Goal: Task Accomplishment & Management: Use online tool/utility

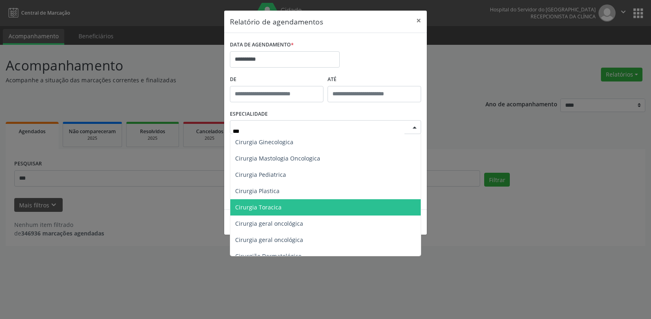
scroll to position [9, 0]
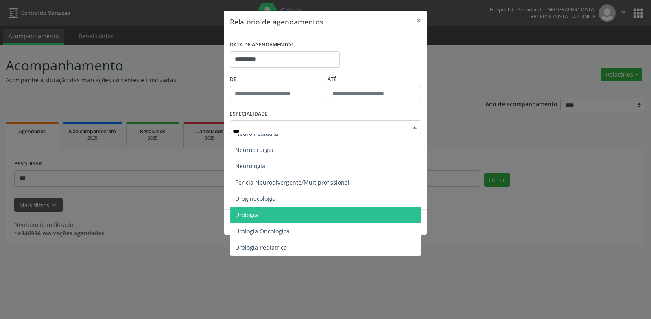
type input "****"
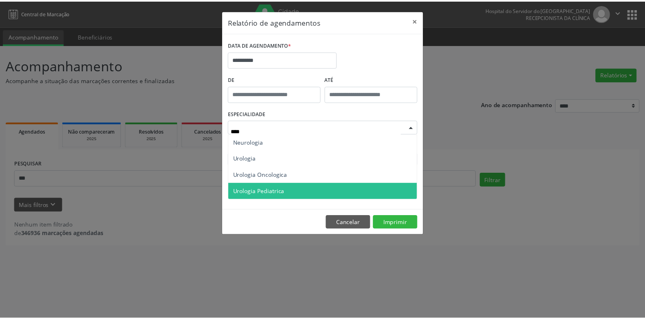
scroll to position [0, 0]
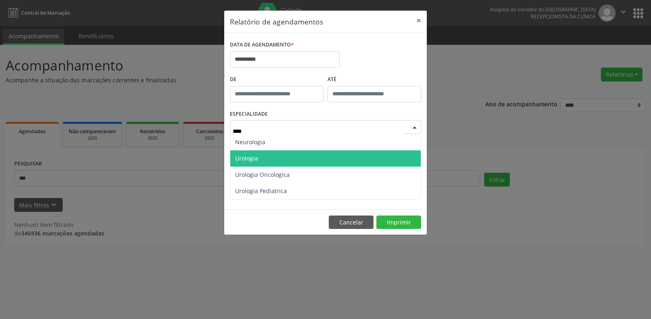
click at [253, 159] on span "Urologia" at bounding box center [246, 158] width 23 height 8
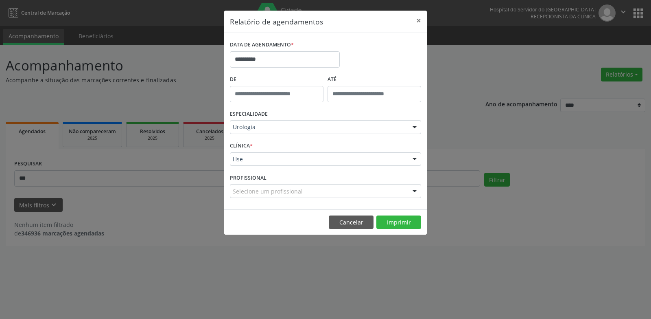
drag, startPoint x: 500, startPoint y: 247, endPoint x: 502, endPoint y: 240, distance: 7.1
click at [502, 246] on div "**********" at bounding box center [325, 159] width 651 height 319
click at [348, 214] on footer "Cancelar Imprimir" at bounding box center [325, 222] width 203 height 26
click at [355, 220] on button "Cancelar" at bounding box center [351, 222] width 45 height 14
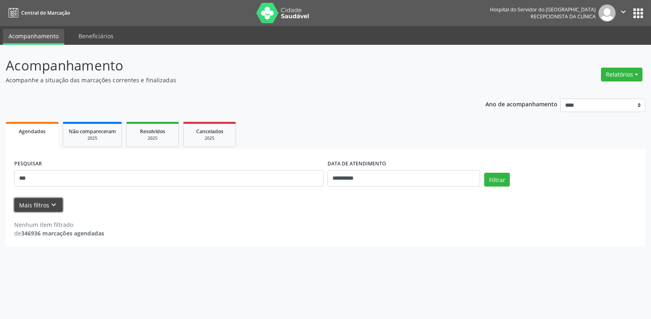
click at [34, 204] on button "Mais filtros keyboard_arrow_down" at bounding box center [38, 205] width 48 height 14
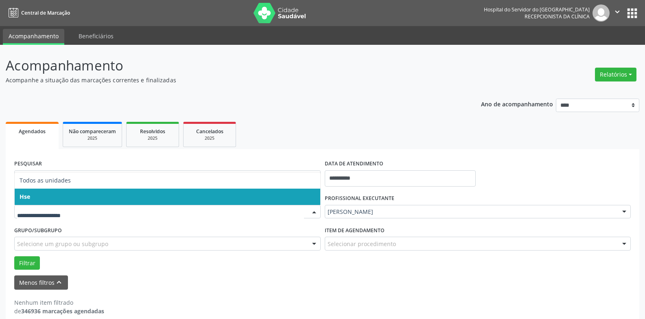
click at [52, 194] on span "Hse" at bounding box center [168, 196] width 306 height 16
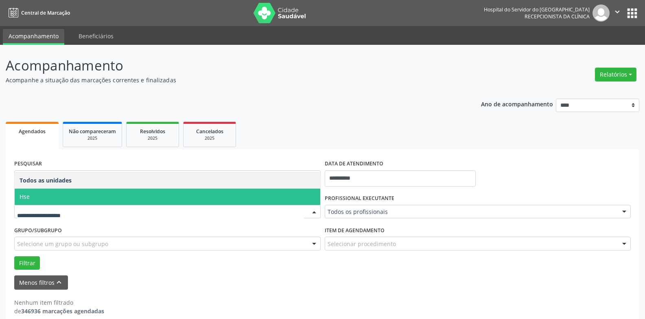
click at [62, 193] on span "Hse" at bounding box center [168, 196] width 306 height 16
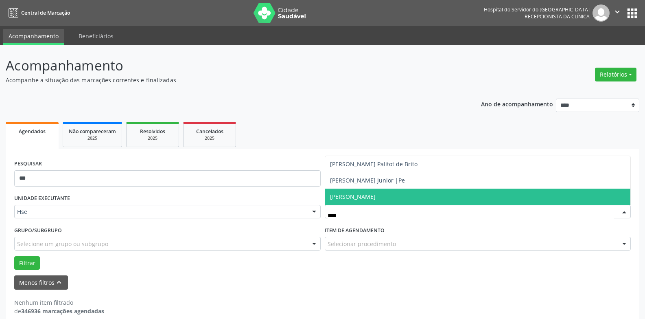
type input "*****"
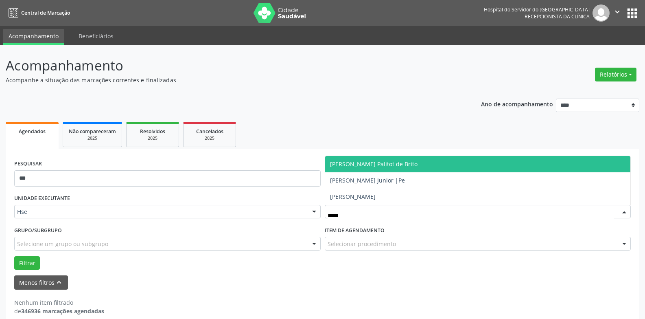
click at [390, 161] on span "[PERSON_NAME] Palitot de Brito" at bounding box center [373, 164] width 87 height 8
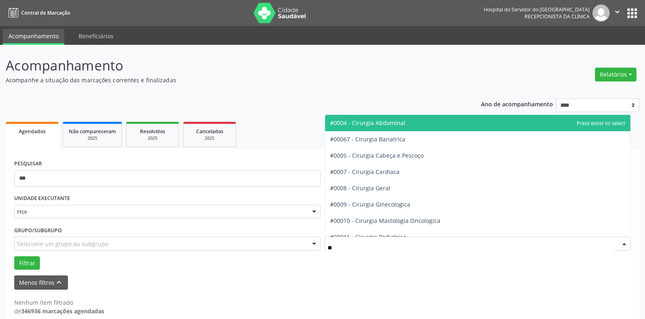
type input "***"
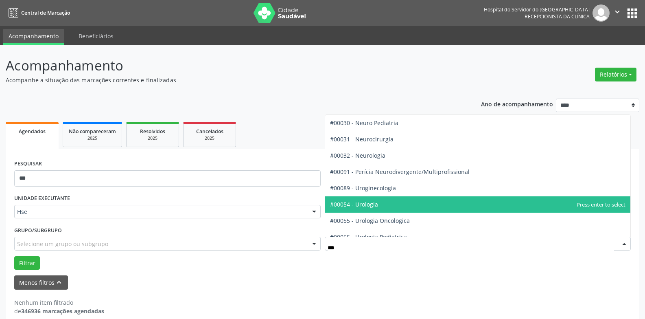
click at [373, 205] on span "#00054 - Urologia" at bounding box center [354, 204] width 48 height 8
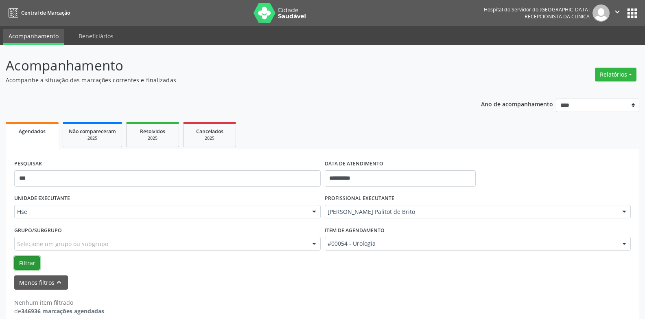
click at [24, 263] on button "Filtrar" at bounding box center [27, 263] width 26 height 14
click at [56, 178] on input "***" at bounding box center [167, 178] width 306 height 16
type input "*"
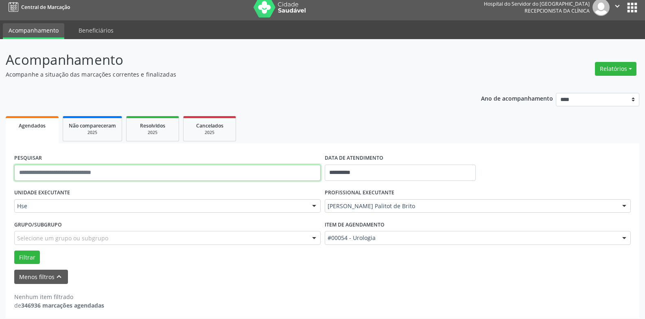
scroll to position [11, 0]
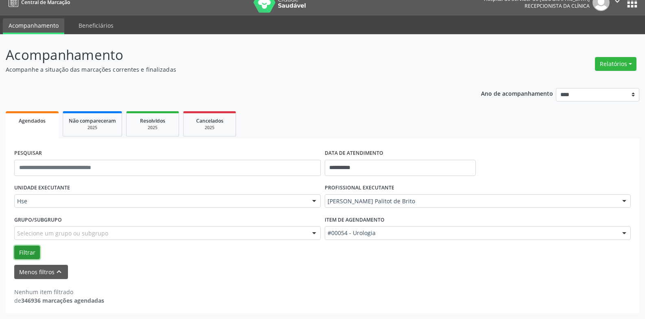
click at [24, 254] on button "Filtrar" at bounding box center [27, 252] width 26 height 14
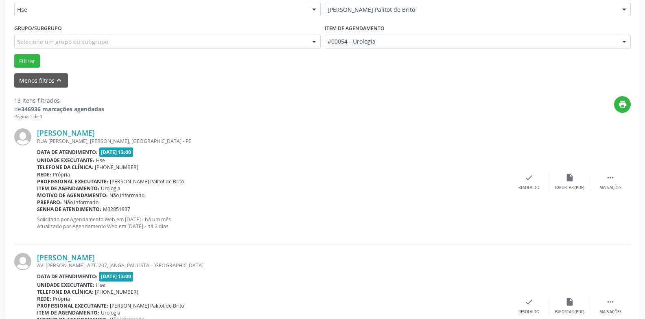
scroll to position [255, 0]
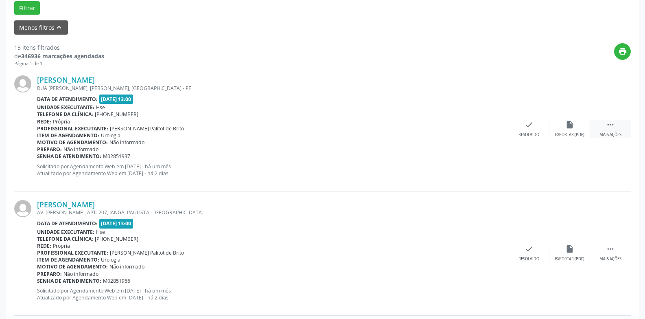
click at [605, 127] on div " Mais ações" at bounding box center [610, 128] width 41 height 17
click at [570, 125] on icon "alarm_off" at bounding box center [569, 124] width 9 height 9
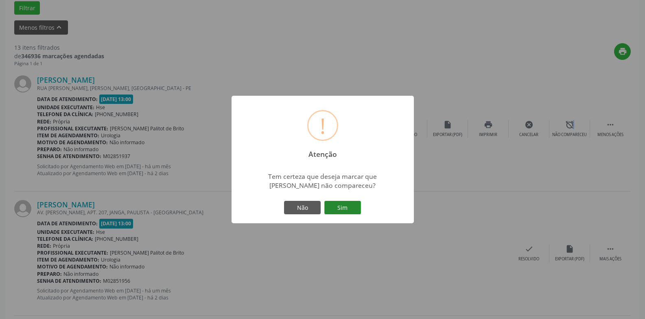
click at [344, 201] on button "Sim" at bounding box center [342, 208] width 37 height 14
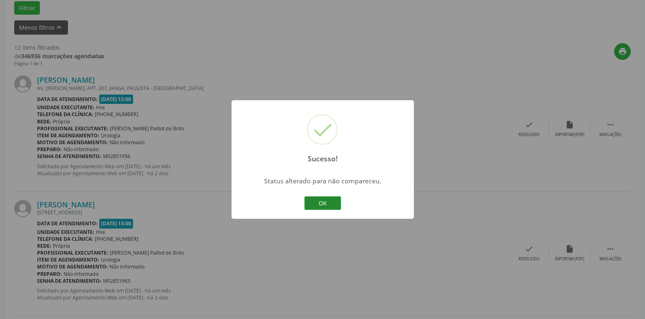
click at [317, 203] on button "OK" at bounding box center [322, 203] width 37 height 14
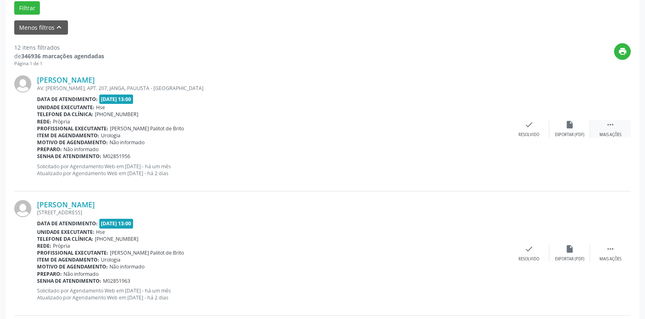
click at [613, 130] on div " Mais ações" at bounding box center [610, 128] width 41 height 17
click at [556, 133] on div "Não compareceu" at bounding box center [569, 135] width 35 height 6
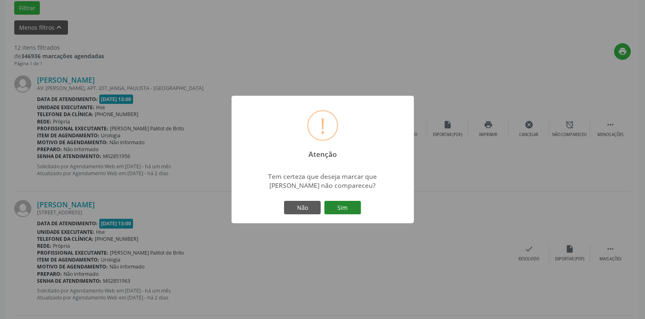
click at [347, 208] on button "Sim" at bounding box center [342, 208] width 37 height 14
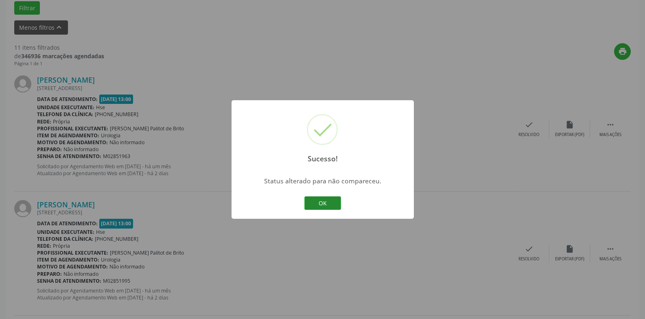
click at [316, 201] on button "OK" at bounding box center [322, 203] width 37 height 14
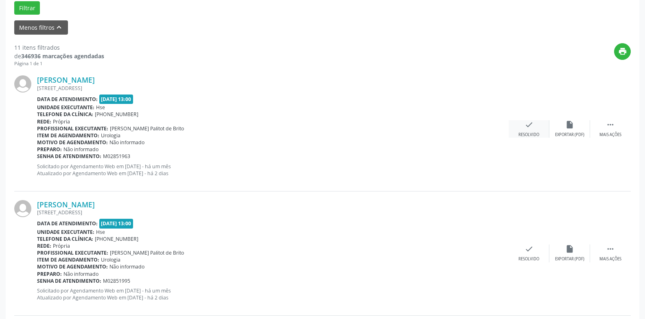
click at [533, 128] on icon "check" at bounding box center [528, 124] width 9 height 9
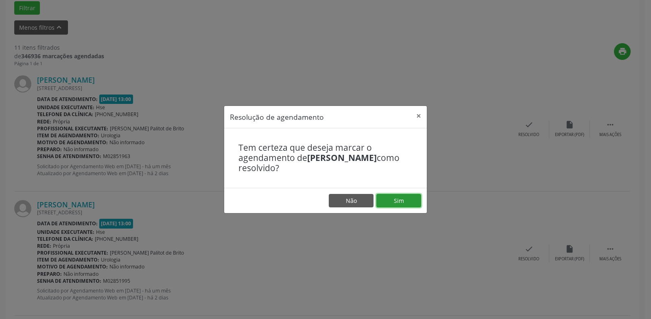
click at [410, 200] on button "Sim" at bounding box center [398, 201] width 45 height 14
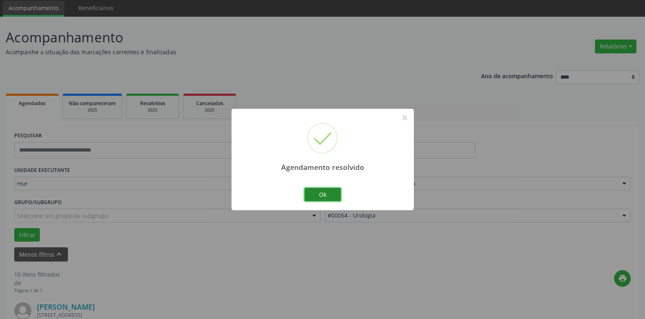
click at [330, 193] on button "Ok" at bounding box center [322, 195] width 37 height 14
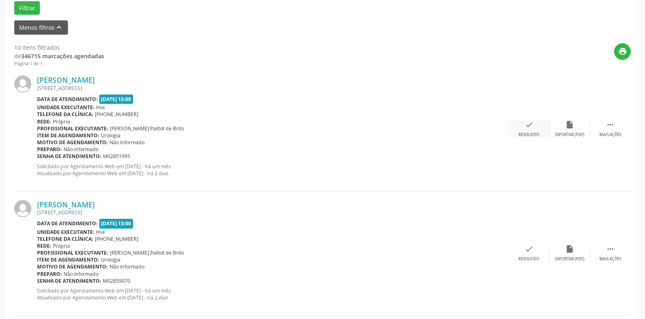
click at [530, 134] on div "Resolvido" at bounding box center [528, 135] width 21 height 6
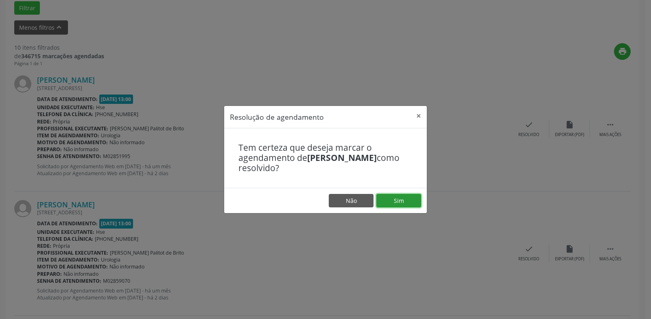
click at [398, 200] on button "Sim" at bounding box center [398, 201] width 45 height 14
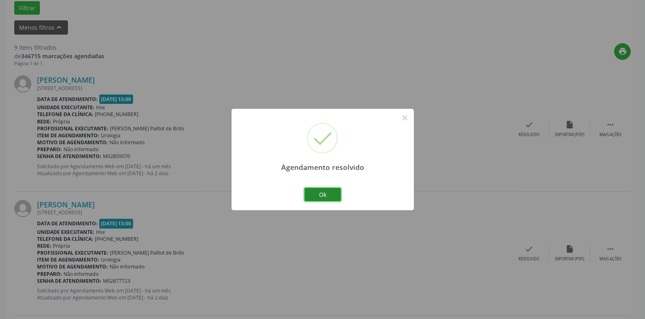
click at [330, 193] on button "Ok" at bounding box center [322, 195] width 37 height 14
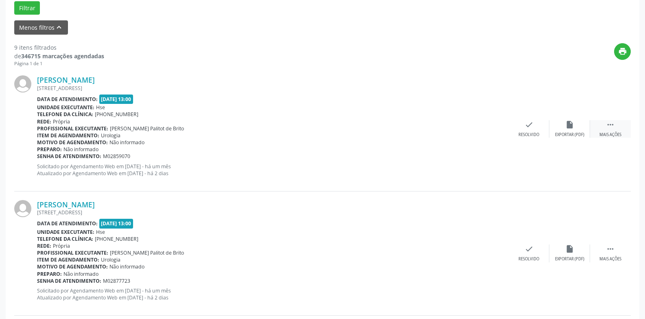
click at [605, 133] on div "Mais ações" at bounding box center [610, 135] width 22 height 6
click at [567, 135] on div "Não compareceu" at bounding box center [569, 135] width 35 height 6
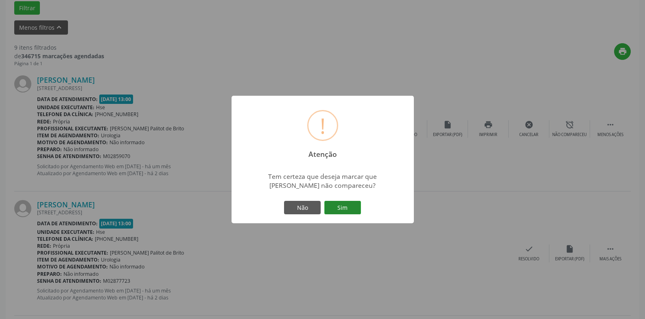
click at [345, 209] on button "Sim" at bounding box center [342, 208] width 37 height 14
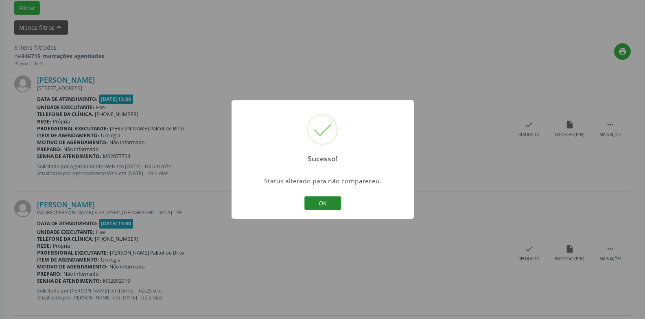
click at [329, 202] on button "OK" at bounding box center [322, 203] width 37 height 14
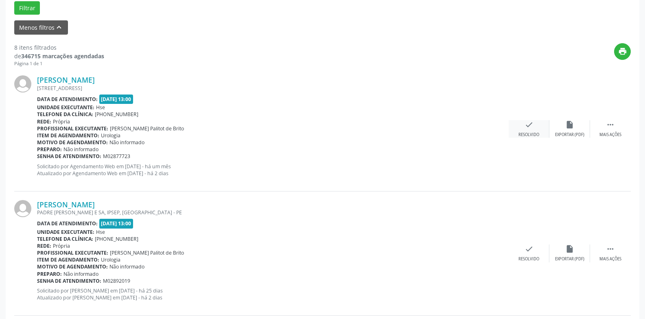
click at [527, 130] on div "check Resolvido" at bounding box center [529, 128] width 41 height 17
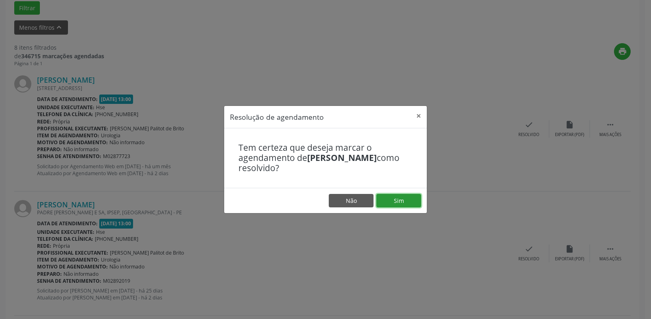
click at [400, 203] on button "Sim" at bounding box center [398, 201] width 45 height 14
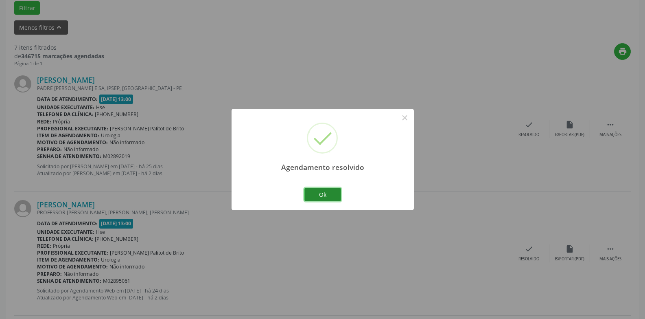
click at [331, 195] on button "Ok" at bounding box center [322, 195] width 37 height 14
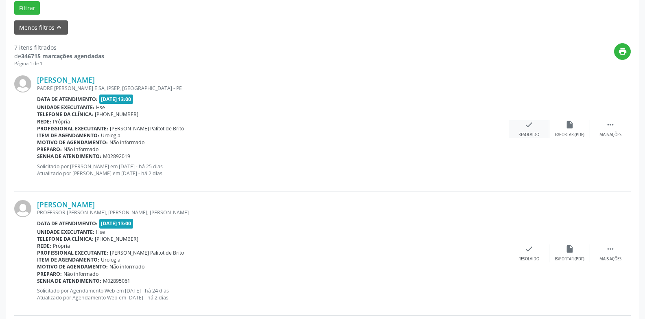
click at [531, 129] on div "check Resolvido" at bounding box center [529, 128] width 41 height 17
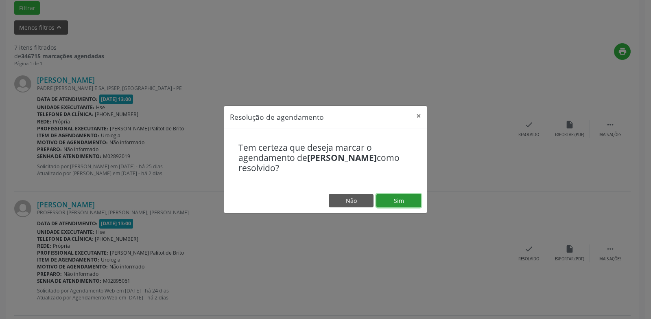
click at [408, 201] on button "Sim" at bounding box center [398, 201] width 45 height 14
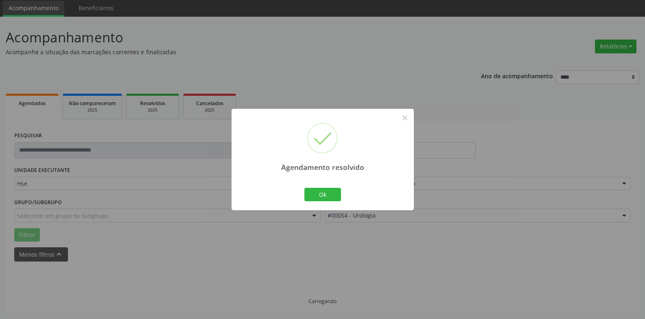
scroll to position [37, 0]
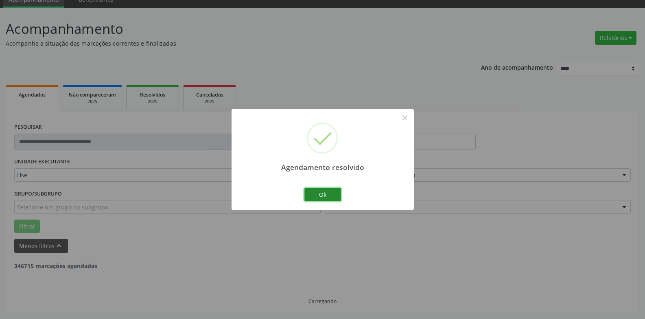
click at [325, 192] on button "Ok" at bounding box center [322, 195] width 37 height 14
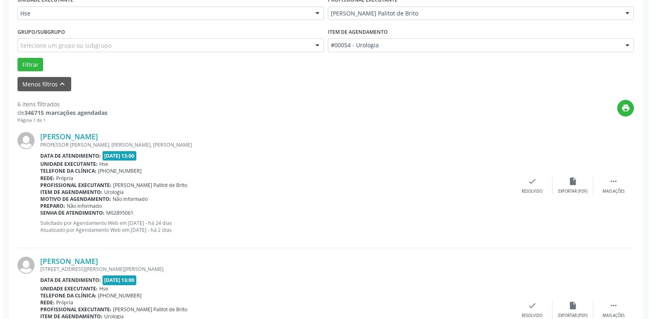
scroll to position [240, 0]
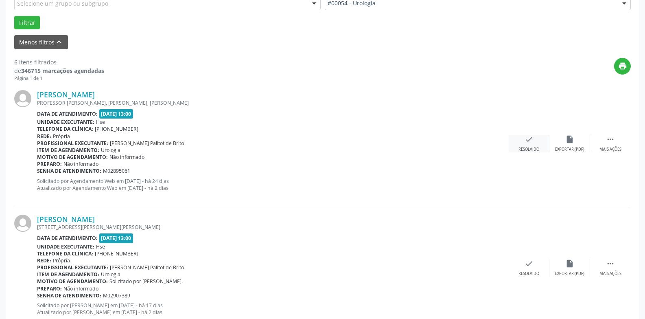
click at [534, 144] on div "check Resolvido" at bounding box center [529, 143] width 41 height 17
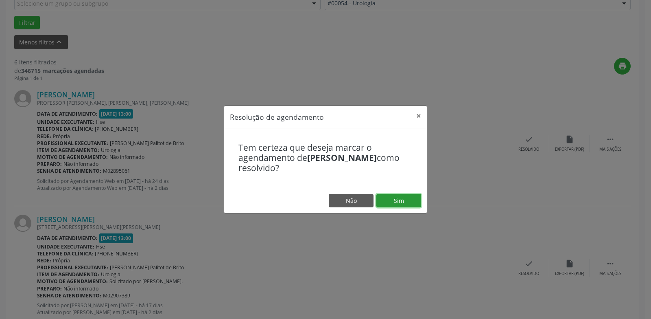
click at [402, 203] on button "Sim" at bounding box center [398, 201] width 45 height 14
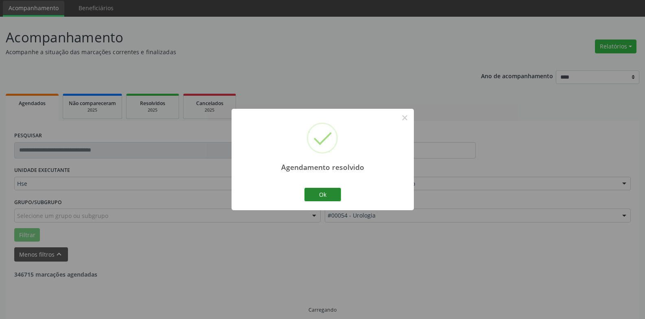
scroll to position [37, 0]
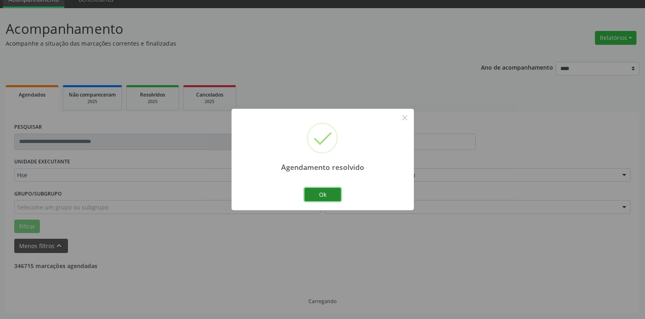
click at [323, 188] on button "Ok" at bounding box center [322, 195] width 37 height 14
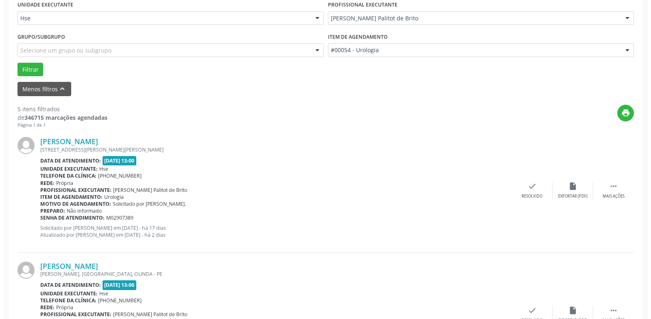
scroll to position [240, 0]
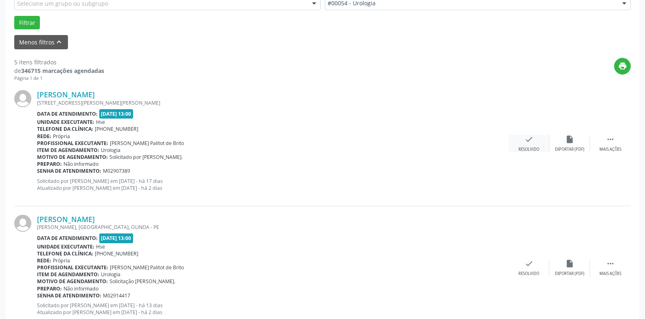
click at [529, 145] on div "check Resolvido" at bounding box center [529, 143] width 41 height 17
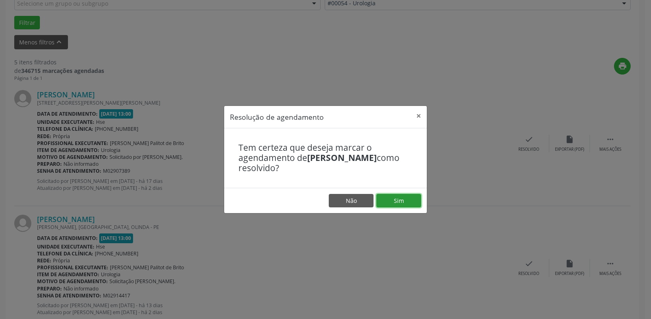
click at [401, 201] on button "Sim" at bounding box center [398, 201] width 45 height 14
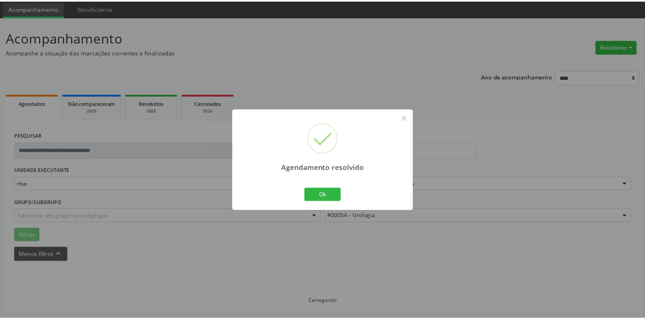
scroll to position [28, 0]
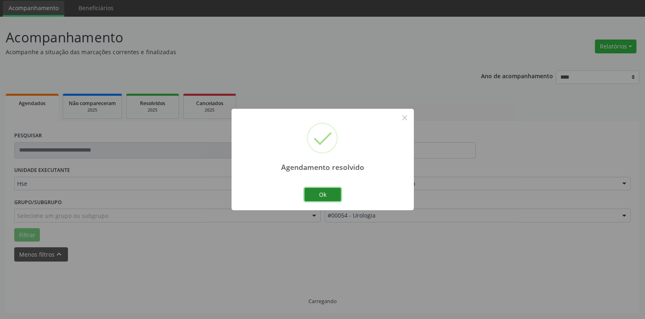
click at [333, 194] on button "Ok" at bounding box center [322, 195] width 37 height 14
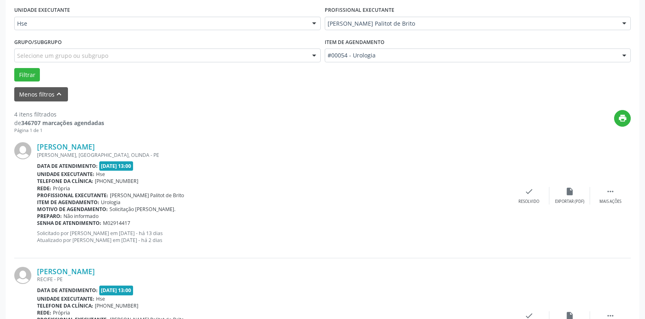
scroll to position [191, 0]
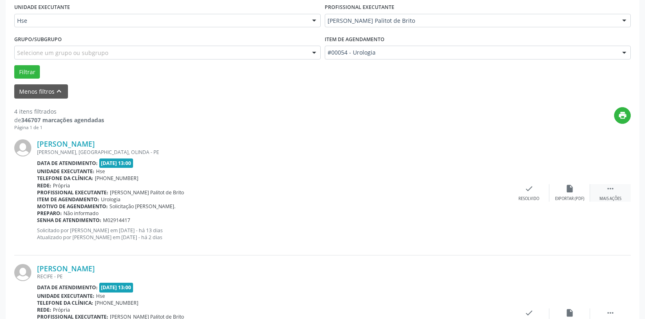
click at [607, 193] on div " Mais ações" at bounding box center [610, 192] width 41 height 17
click at [563, 197] on div "Não compareceu" at bounding box center [569, 199] width 35 height 6
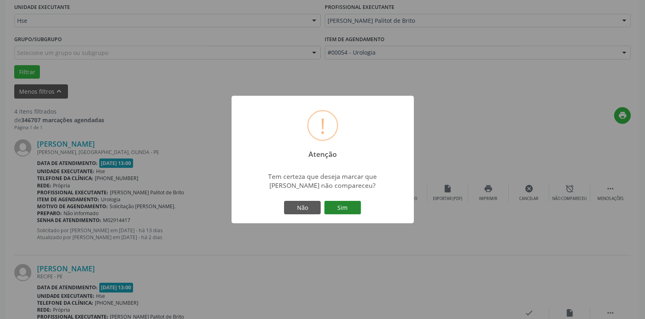
click at [350, 210] on button "Sim" at bounding box center [342, 208] width 37 height 14
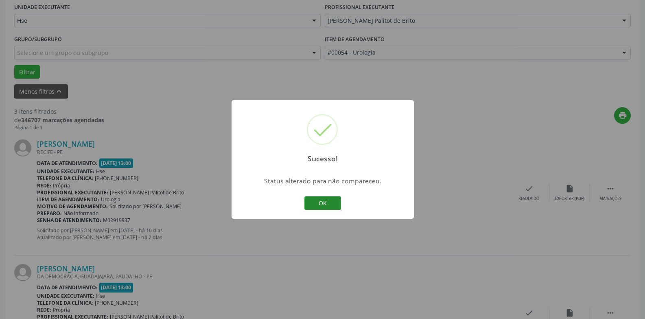
click at [332, 201] on button "OK" at bounding box center [322, 203] width 37 height 14
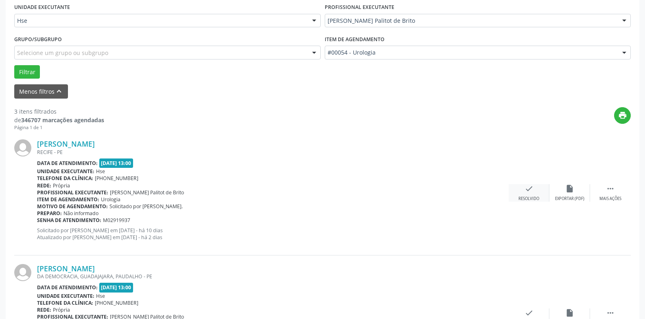
click at [527, 192] on icon "check" at bounding box center [528, 188] width 9 height 9
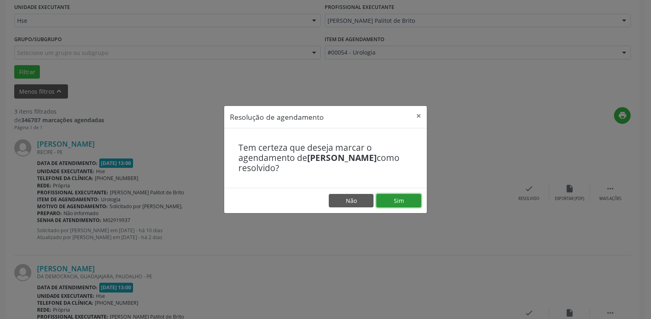
click at [398, 200] on button "Sim" at bounding box center [398, 201] width 45 height 14
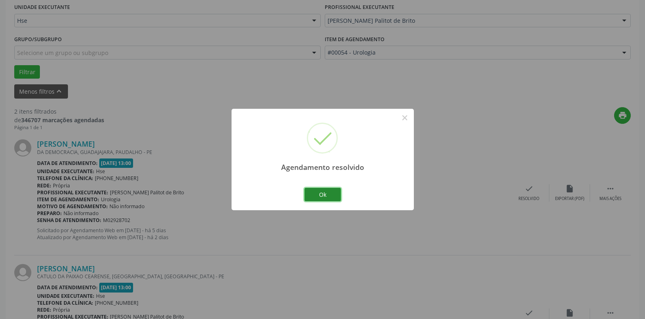
click at [319, 194] on button "Ok" at bounding box center [322, 195] width 37 height 14
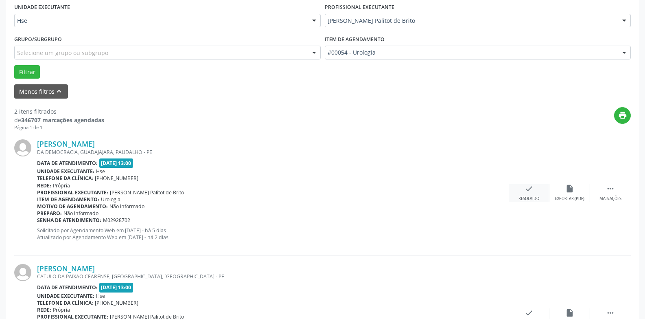
click at [533, 193] on div "check Resolvido" at bounding box center [529, 192] width 41 height 17
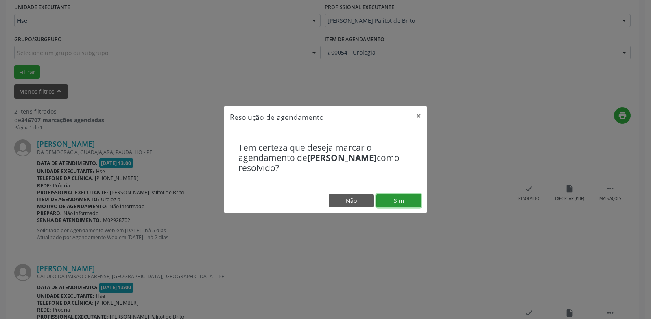
click at [411, 198] on button "Sim" at bounding box center [398, 201] width 45 height 14
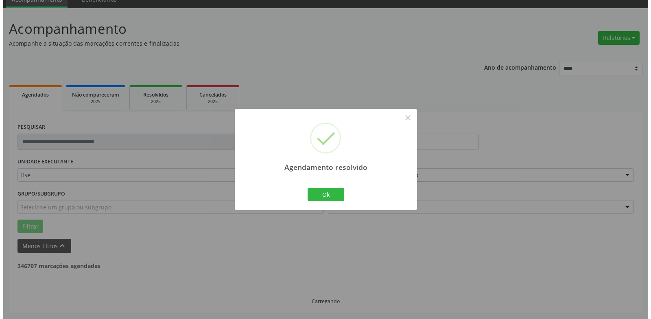
scroll to position [141, 0]
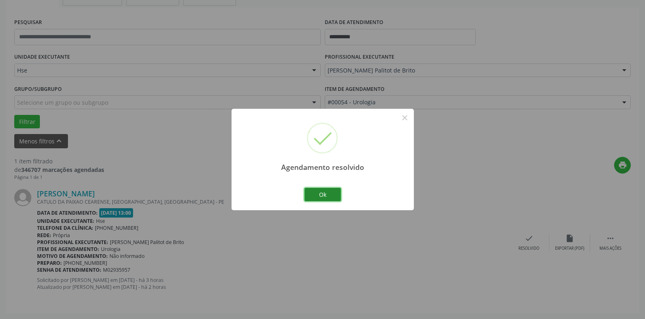
click at [331, 192] on button "Ok" at bounding box center [322, 195] width 37 height 14
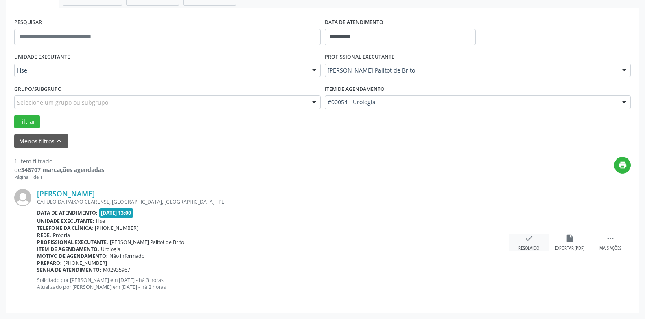
click at [526, 242] on icon "check" at bounding box center [528, 238] width 9 height 9
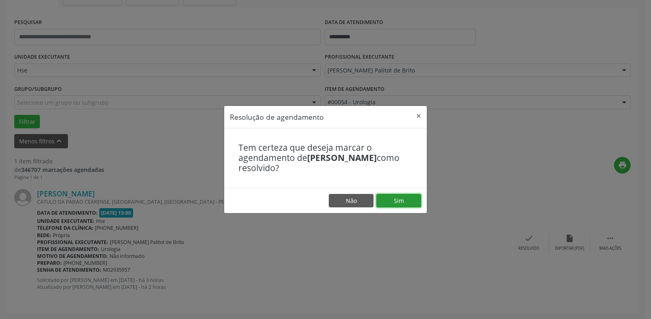
click at [400, 203] on button "Sim" at bounding box center [398, 201] width 45 height 14
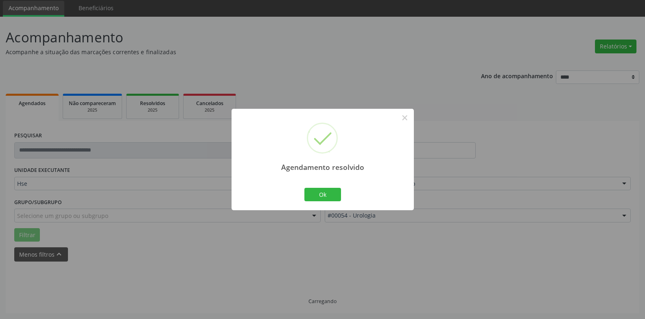
scroll to position [11, 0]
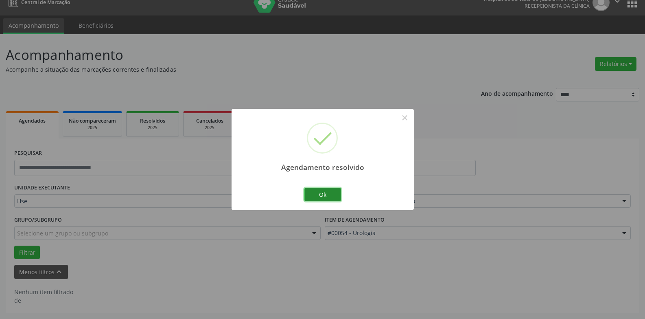
click at [330, 197] on button "Ok" at bounding box center [322, 195] width 37 height 14
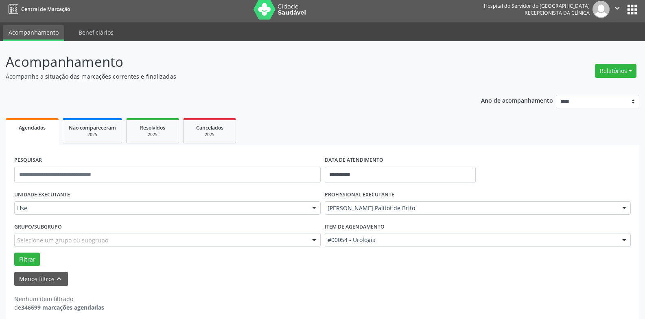
scroll to position [0, 0]
